Goal: Transaction & Acquisition: Subscribe to service/newsletter

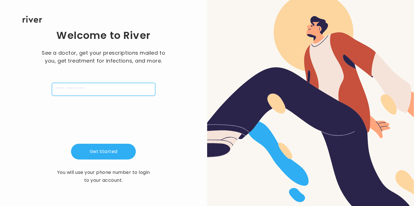
click at [83, 90] on input "tel" at bounding box center [103, 89] width 103 height 13
type input "**********"
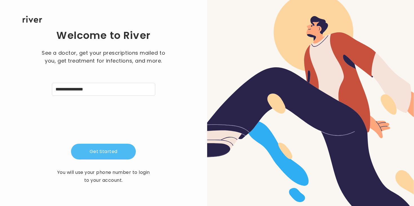
click at [94, 149] on button "Get Started" at bounding box center [103, 152] width 65 height 16
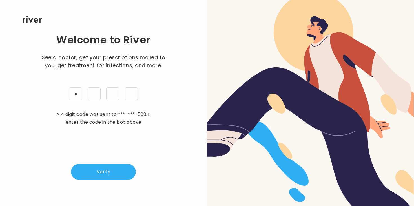
type input "*"
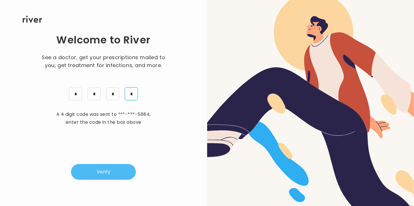
type input "*"
click at [105, 177] on button "Verify" at bounding box center [103, 172] width 65 height 16
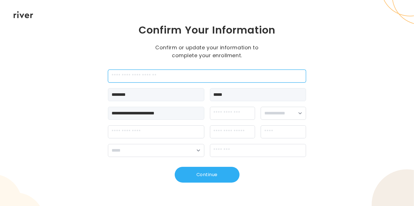
click at [187, 81] on input "employeeId" at bounding box center [207, 76] width 198 height 13
type input "*"
type input "*******"
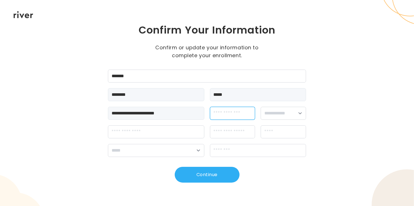
click at [238, 111] on input "dateOfBirth" at bounding box center [232, 113] width 45 height 13
type input "********"
click at [300, 115] on select "**********" at bounding box center [282, 113] width 45 height 13
select select "****"
click at [260, 107] on select "**********" at bounding box center [282, 113] width 45 height 13
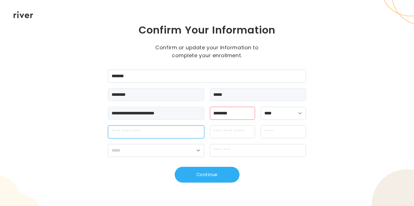
click at [140, 135] on input "streetAddress" at bounding box center [156, 131] width 96 height 13
type input "**********"
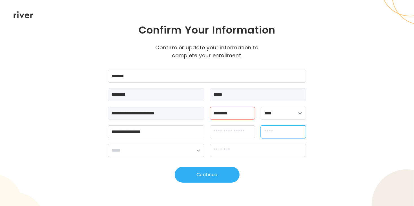
type input "******"
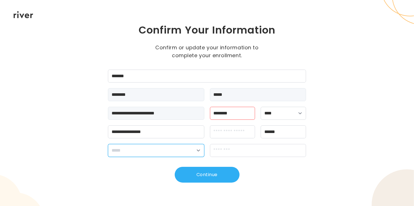
select select "**"
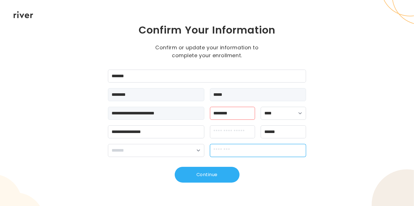
type input "*****"
click at [230, 113] on input "********" at bounding box center [232, 113] width 45 height 13
click at [227, 112] on input "********" at bounding box center [232, 113] width 45 height 13
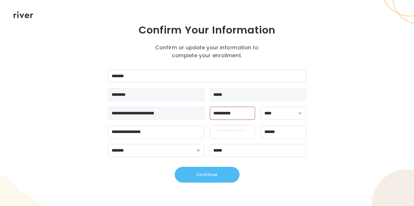
type input "**********"
click at [226, 176] on button "Continue" at bounding box center [207, 175] width 65 height 16
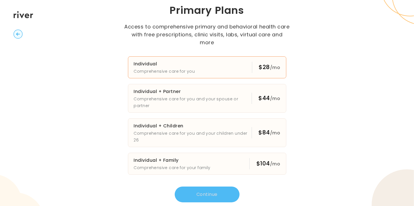
click at [219, 67] on button "Individual Comprehensive care for you $28 /mo" at bounding box center [207, 67] width 158 height 22
click at [211, 186] on button "Continue" at bounding box center [207, 194] width 65 height 16
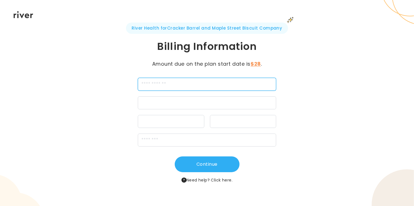
click at [188, 84] on input "cardName" at bounding box center [207, 84] width 139 height 13
type input "**********"
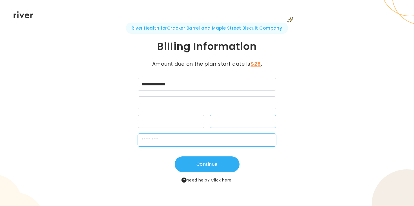
click at [152, 139] on input "zipCode" at bounding box center [207, 139] width 139 height 13
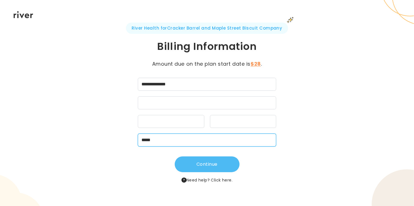
type input "*****"
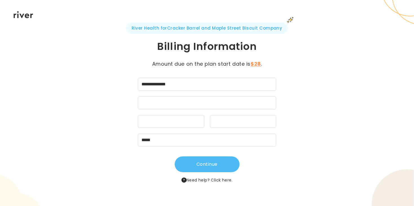
click at [222, 160] on button "Continue" at bounding box center [207, 164] width 65 height 16
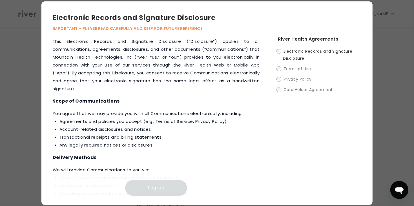
scroll to position [34, 0]
click at [289, 68] on span "Terms of Use" at bounding box center [297, 69] width 28 height 6
click at [305, 48] on span "Electronic Records and Signature Disclosure" at bounding box center [317, 54] width 69 height 13
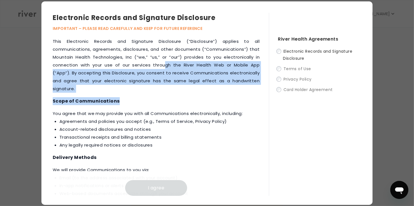
drag, startPoint x: 162, startPoint y: 97, endPoint x: 166, endPoint y: 68, distance: 29.3
click at [166, 68] on div "This Electronic Records and Signature Disclosure (“Disclosure”) applies to all …" at bounding box center [161, 116] width 216 height 158
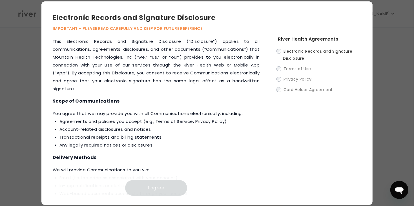
click at [133, 132] on li "Account-related disclosures and notices" at bounding box center [159, 129] width 200 height 8
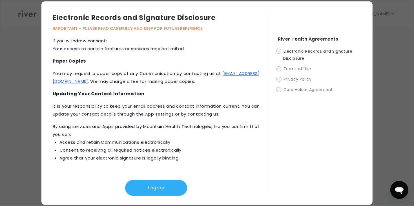
scroll to position [57, 0]
click at [163, 188] on button "I agree" at bounding box center [156, 188] width 62 height 16
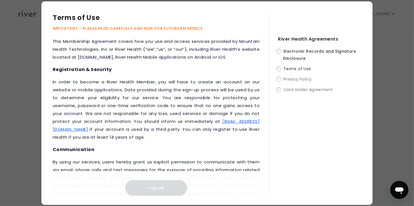
click at [225, 90] on p "‍In order to become a River Health Member, you will have to create an account o…" at bounding box center [156, 109] width 207 height 63
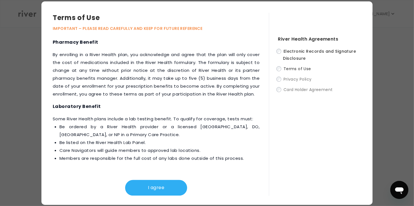
scroll to position [135, 0]
click at [160, 189] on button "I agree" at bounding box center [156, 188] width 62 height 16
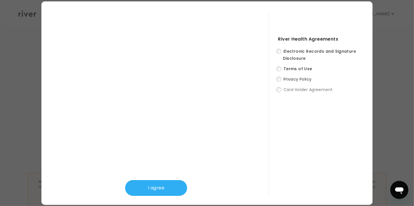
scroll to position [214, 0]
click at [152, 193] on button "I agree" at bounding box center [156, 188] width 62 height 16
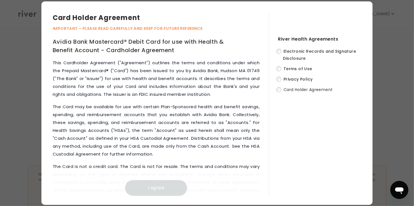
click at [256, 77] on p "This Cardholder Agreement ("Agreement") outlines the terms and conditions under…" at bounding box center [156, 78] width 207 height 39
click at [262, 80] on div "This Cardholder Agreement ("Agreement") outlines the terms and conditions under…" at bounding box center [161, 127] width 216 height 137
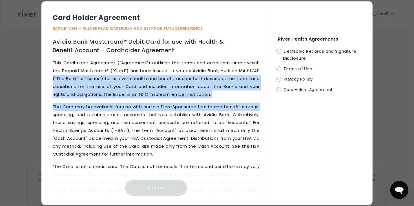
drag, startPoint x: 264, startPoint y: 73, endPoint x: 262, endPoint y: 104, distance: 30.8
click at [262, 104] on div "This Cardholder Agreement ("Agreement") outlines the terms and conditions under…" at bounding box center [161, 127] width 216 height 137
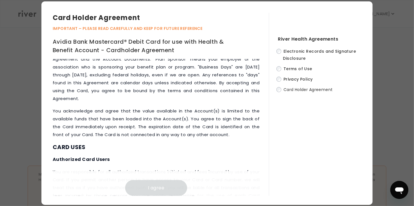
scroll to position [202, 0]
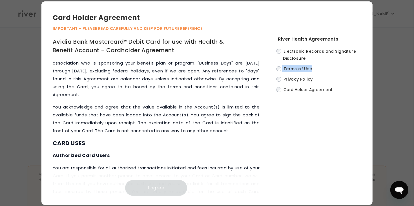
drag, startPoint x: 269, startPoint y: 72, endPoint x: 268, endPoint y: 79, distance: 6.6
click at [269, 79] on div "River Health Agreements Electronic Records and Signature Disclosure Terms of Us…" at bounding box center [315, 104] width 93 height 183
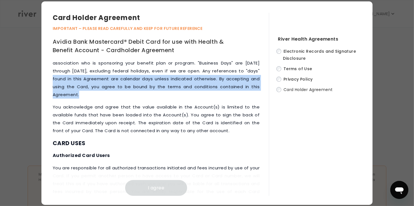
drag, startPoint x: 267, startPoint y: 74, endPoint x: 267, endPoint y: 93, distance: 18.9
click at [267, 93] on div "This Cardholder Agreement ("Agreement") outlines the terms and conditions under…" at bounding box center [161, 127] width 216 height 137
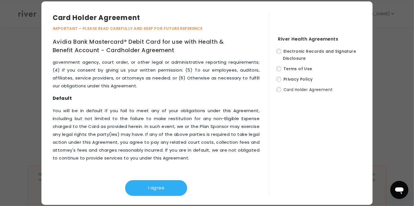
scroll to position [227, 0]
click at [148, 186] on button "I agree" at bounding box center [156, 188] width 62 height 16
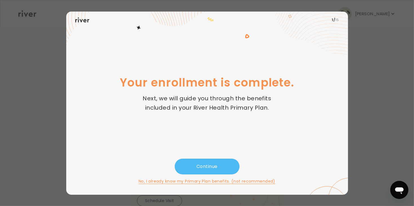
click at [204, 165] on button "Continue" at bounding box center [207, 167] width 65 height 16
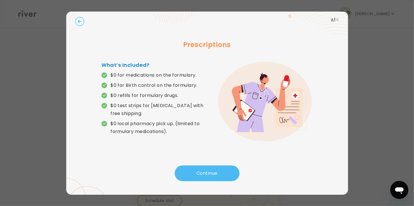
click at [207, 171] on button "Continue" at bounding box center [207, 173] width 65 height 16
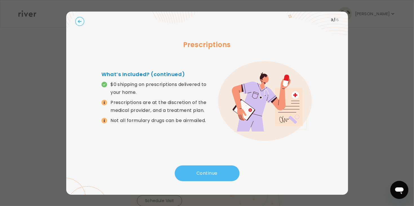
click at [207, 171] on button "Continue" at bounding box center [207, 173] width 65 height 16
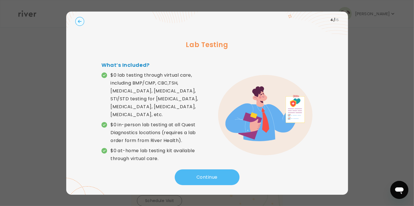
click at [207, 171] on button "Continue" at bounding box center [207, 177] width 65 height 16
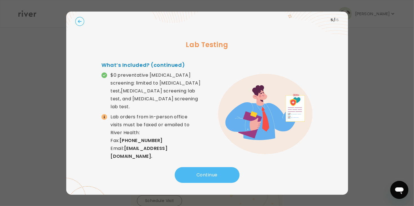
click at [207, 171] on button "Continue" at bounding box center [207, 175] width 65 height 16
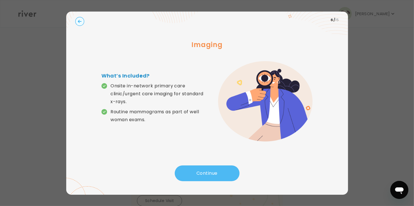
click at [207, 171] on button "Continue" at bounding box center [207, 173] width 65 height 16
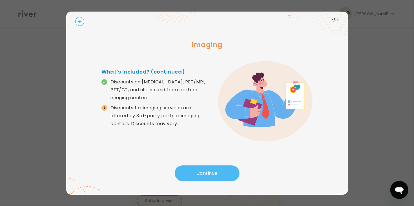
click at [208, 171] on button "Continue" at bounding box center [207, 173] width 65 height 16
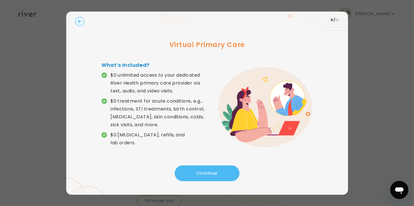
click at [208, 172] on button "Continue" at bounding box center [207, 173] width 65 height 16
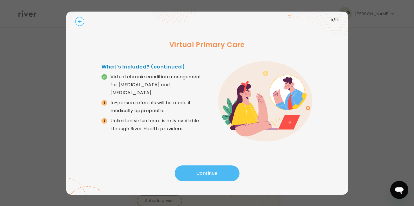
click at [208, 172] on button "Continue" at bounding box center [207, 173] width 65 height 16
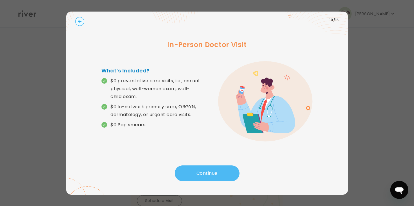
click at [208, 172] on button "Continue" at bounding box center [207, 173] width 65 height 16
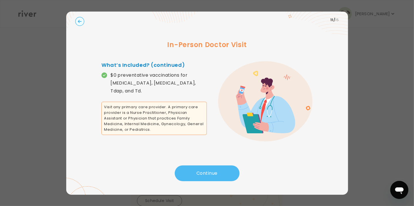
click at [208, 172] on button "Continue" at bounding box center [207, 173] width 65 height 16
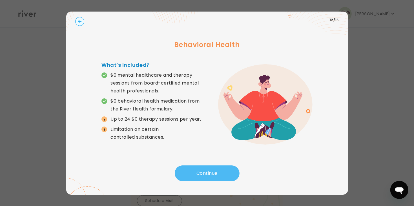
click at [208, 172] on button "Continue" at bounding box center [207, 173] width 65 height 16
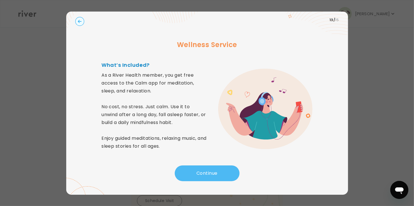
click at [208, 172] on button "Continue" at bounding box center [207, 173] width 65 height 16
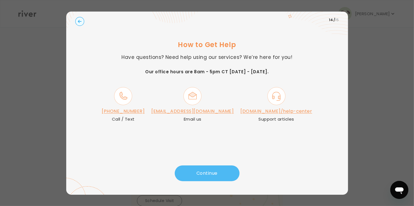
click at [208, 172] on button "Continue" at bounding box center [207, 173] width 65 height 16
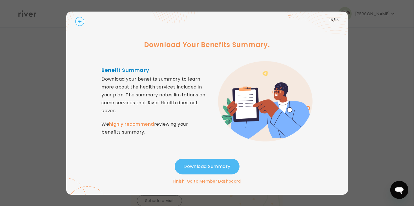
click at [208, 168] on button "Download Summary" at bounding box center [207, 167] width 65 height 16
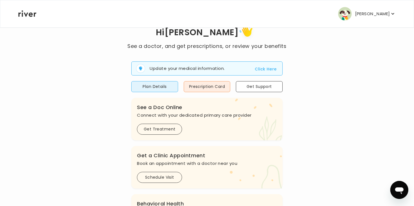
scroll to position [24, 0]
click at [266, 69] on button "Click Here" at bounding box center [266, 68] width 22 height 7
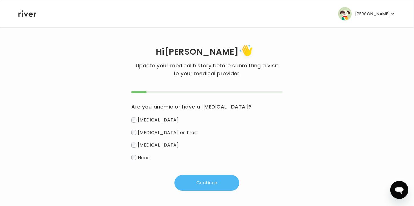
click at [189, 180] on button "Continue" at bounding box center [206, 183] width 65 height 16
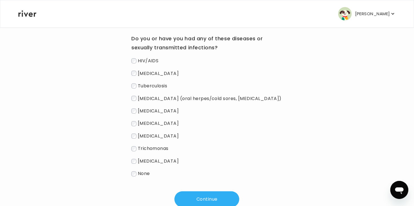
scroll to position [67, 0]
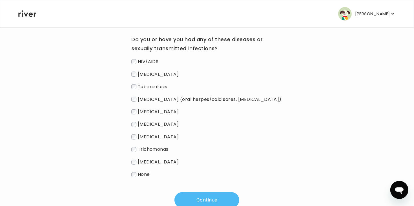
click at [198, 195] on button "Continue" at bounding box center [206, 200] width 65 height 16
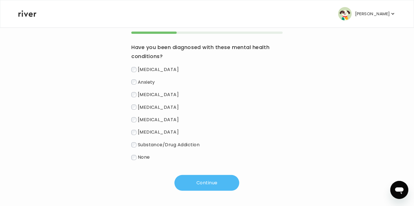
click at [220, 178] on button "Continue" at bounding box center [206, 183] width 65 height 16
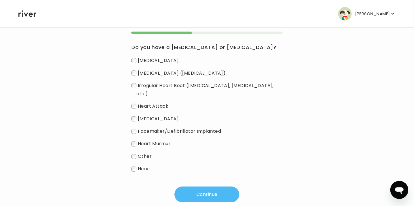
click at [200, 186] on button "Continue" at bounding box center [206, 194] width 65 height 16
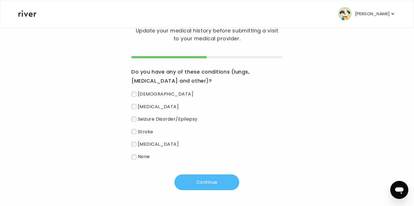
scroll to position [34, 0]
click at [193, 181] on button "Continue" at bounding box center [206, 183] width 65 height 16
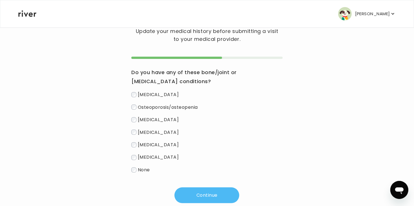
click at [213, 188] on button "Continue" at bounding box center [206, 195] width 65 height 16
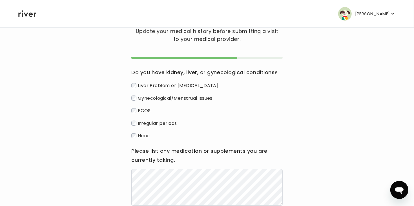
click at [137, 140] on div "Do you have kidney, liver, or gynecological conditions? Liver Problem or [MEDIC…" at bounding box center [206, 137] width 151 height 138
click at [329, 95] on div "Hi [PERSON_NAME] Update your medical history before submitting a visit to your …" at bounding box center [207, 121] width 378 height 226
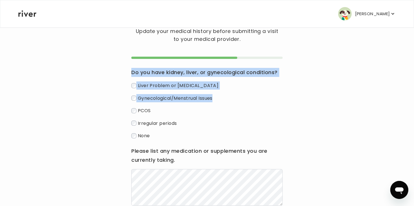
drag, startPoint x: 410, startPoint y: 87, endPoint x: 327, endPoint y: 92, distance: 82.4
click at [327, 92] on main "Hi [PERSON_NAME] Update your medical history before submitting a visit to your …" at bounding box center [207, 108] width 414 height 285
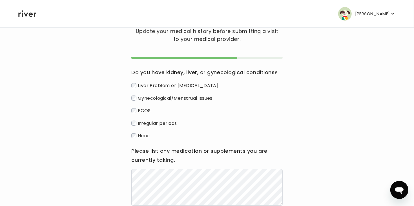
click at [290, 107] on div "Hi [PERSON_NAME] Update your medical history before submitting a visit to your …" at bounding box center [207, 121] width 378 height 226
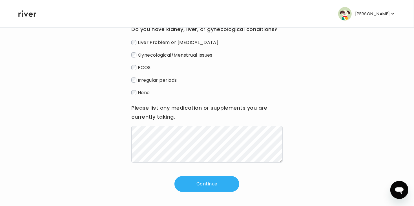
scroll to position [79, 0]
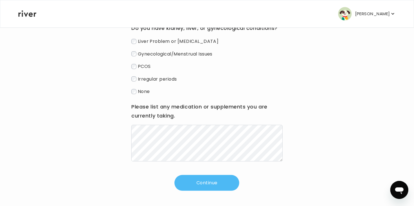
click at [197, 184] on button "Continue" at bounding box center [206, 183] width 65 height 16
click at [192, 180] on button "Continue" at bounding box center [206, 183] width 65 height 16
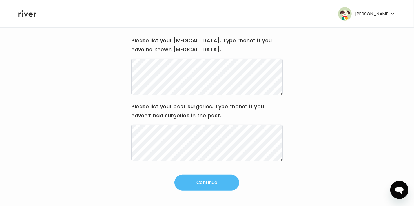
click at [218, 182] on button "Continue" at bounding box center [206, 183] width 65 height 16
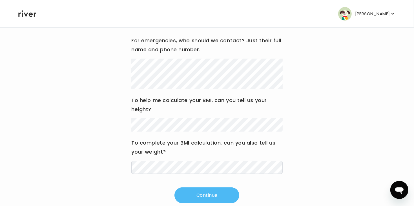
click at [205, 195] on button "Continue" at bounding box center [206, 195] width 65 height 16
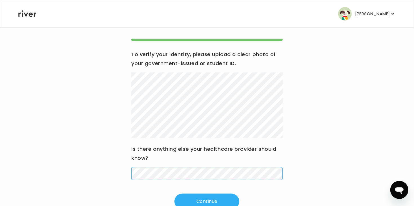
scroll to position [57, 0]
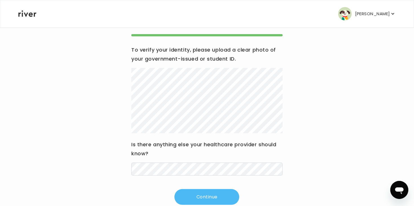
click at [212, 198] on button "Continue" at bounding box center [206, 197] width 65 height 16
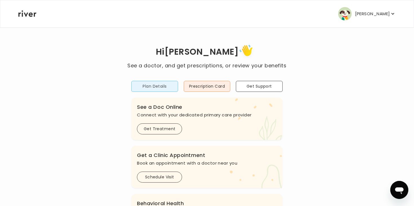
click at [151, 83] on button "Plan Details" at bounding box center [154, 86] width 46 height 11
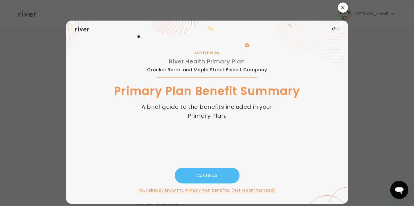
click at [209, 177] on button "Continue" at bounding box center [207, 176] width 65 height 16
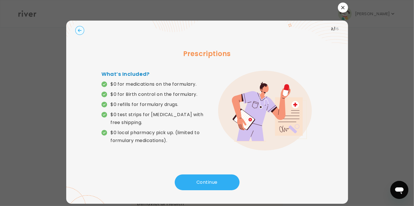
click at [342, 7] on icon "button" at bounding box center [342, 7] width 3 height 3
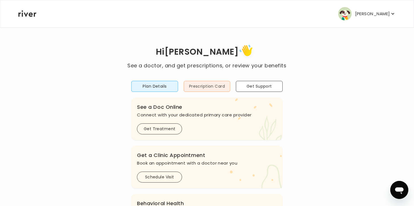
click at [208, 88] on button "Prescription Card" at bounding box center [207, 86] width 46 height 11
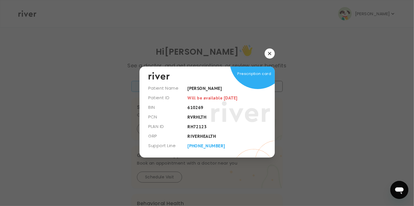
click at [270, 53] on icon "button" at bounding box center [269, 53] width 3 height 3
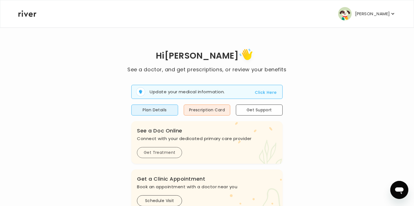
click at [152, 157] on button "Get Treatment" at bounding box center [159, 152] width 45 height 11
click at [149, 151] on button "Get Treatment" at bounding box center [159, 152] width 45 height 11
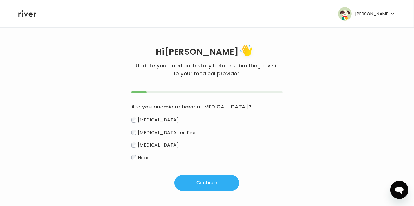
click at [142, 153] on label "None" at bounding box center [206, 157] width 151 height 8
click at [139, 159] on span "None" at bounding box center [144, 157] width 12 height 6
click at [138, 160] on span "None" at bounding box center [144, 157] width 12 height 6
click at [142, 158] on span "None" at bounding box center [144, 157] width 12 height 6
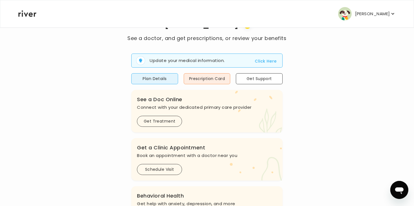
scroll to position [32, 0]
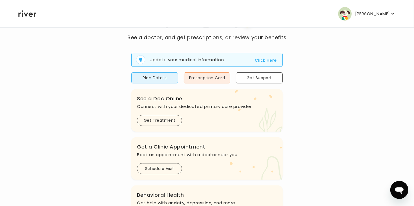
click at [267, 58] on button "Click Here" at bounding box center [266, 60] width 22 height 7
